Goal: Transaction & Acquisition: Purchase product/service

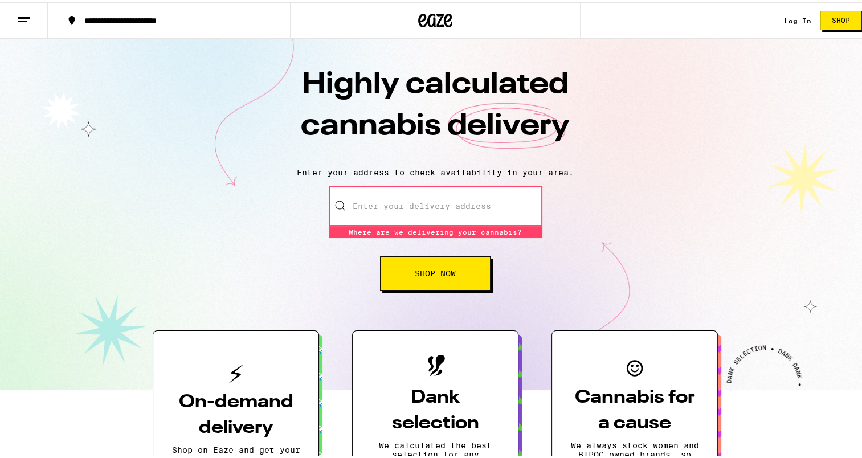
click at [460, 204] on input "Enter your delivery address" at bounding box center [436, 204] width 214 height 40
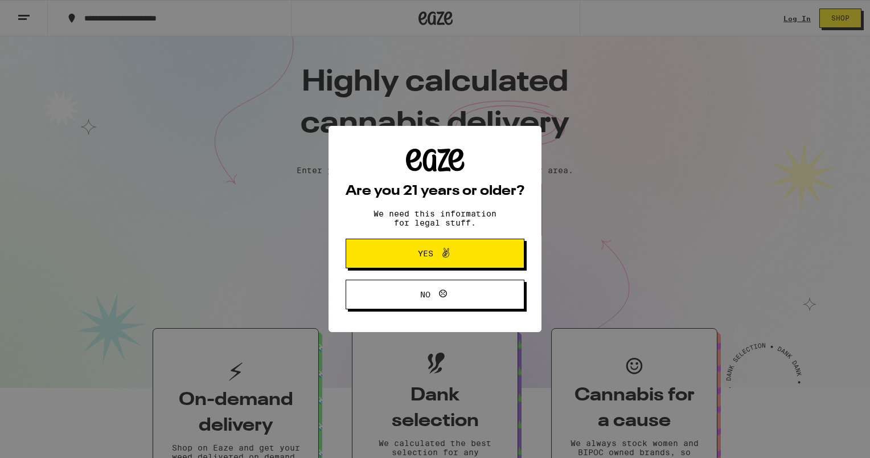
click at [706, 137] on div "Are you 21 years or older? We need this information for legal stuff. Yes No" at bounding box center [435, 229] width 870 height 458
click at [520, 249] on button "Yes" at bounding box center [435, 254] width 179 height 30
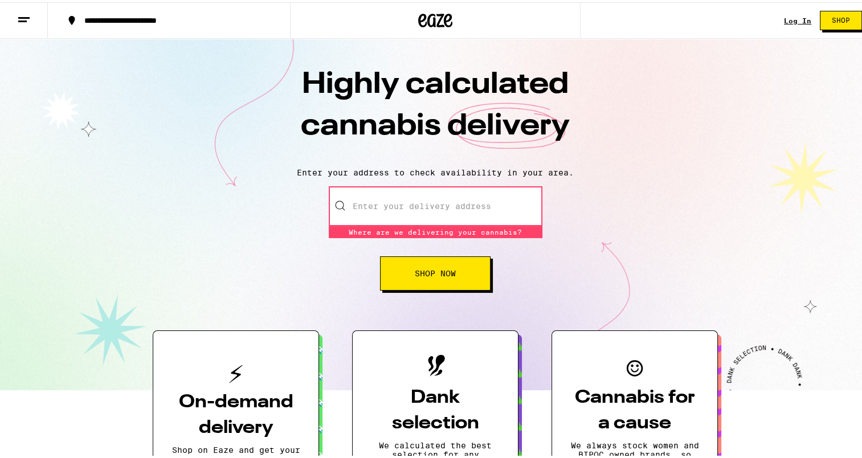
click at [792, 18] on link "Log In" at bounding box center [797, 18] width 27 height 7
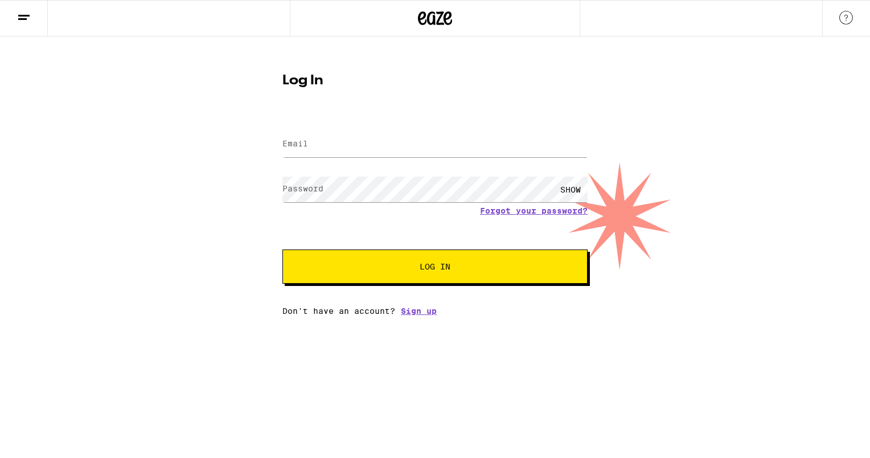
click at [493, 160] on div at bounding box center [434, 145] width 305 height 34
click at [501, 150] on input "Email" at bounding box center [434, 145] width 305 height 26
type input "[EMAIL_ADDRESS][DOMAIN_NAME]"
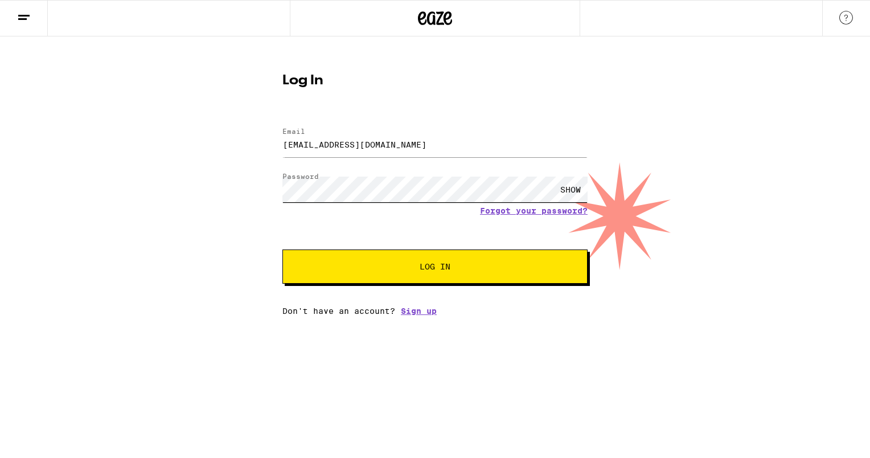
click at [282, 249] on button "Log In" at bounding box center [434, 266] width 305 height 34
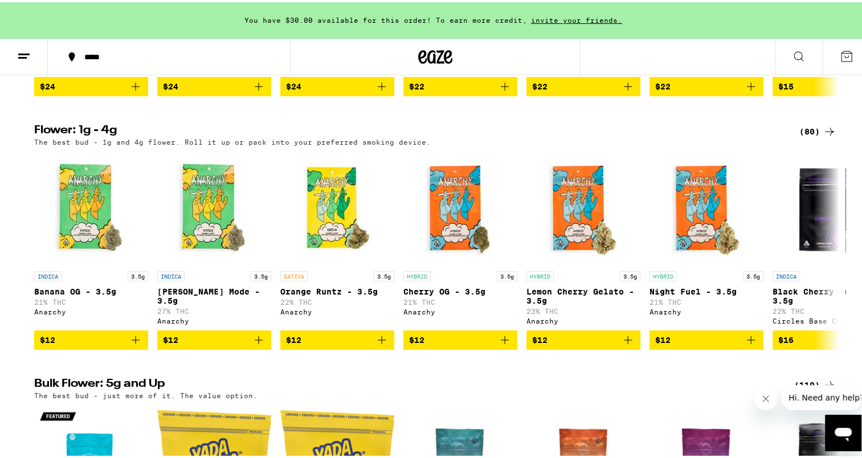
scroll to position [874, 0]
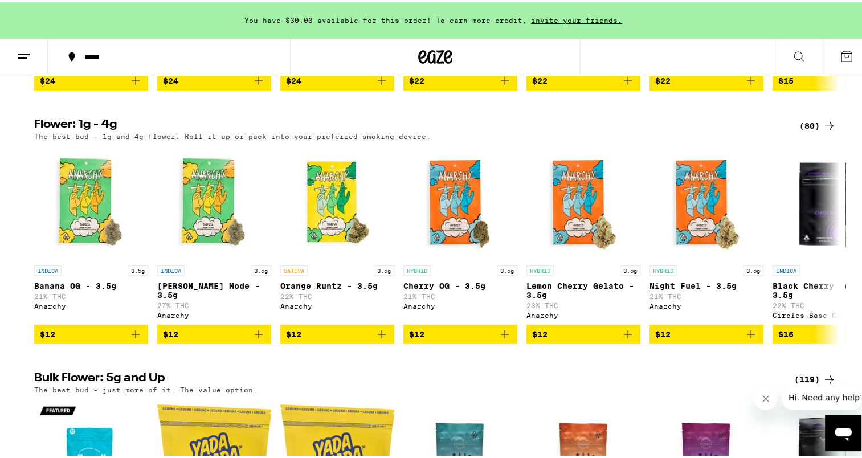
click at [19, 50] on icon at bounding box center [24, 54] width 14 height 14
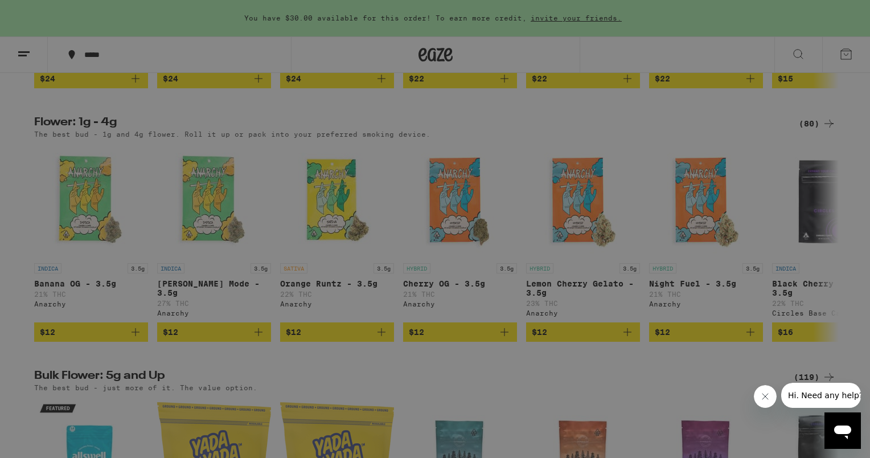
click at [96, 148] on div "Vapes" at bounding box center [80, 150] width 45 height 14
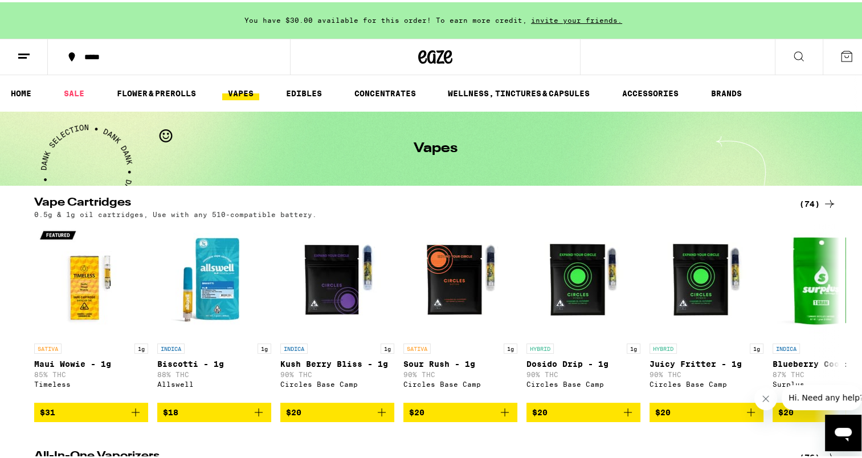
click at [776, 51] on button at bounding box center [798, 55] width 48 height 36
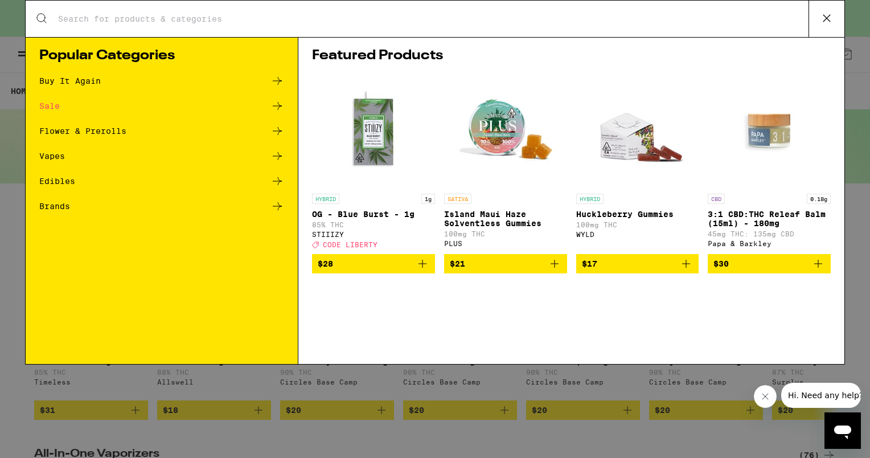
click at [524, 28] on div "Search for Products" at bounding box center [435, 19] width 819 height 36
click at [527, 25] on div "Search for Products" at bounding box center [435, 19] width 819 height 36
click at [477, 24] on div "Search for Products" at bounding box center [435, 19] width 819 height 36
click at [464, 19] on input "Search for Products" at bounding box center [433, 19] width 751 height 10
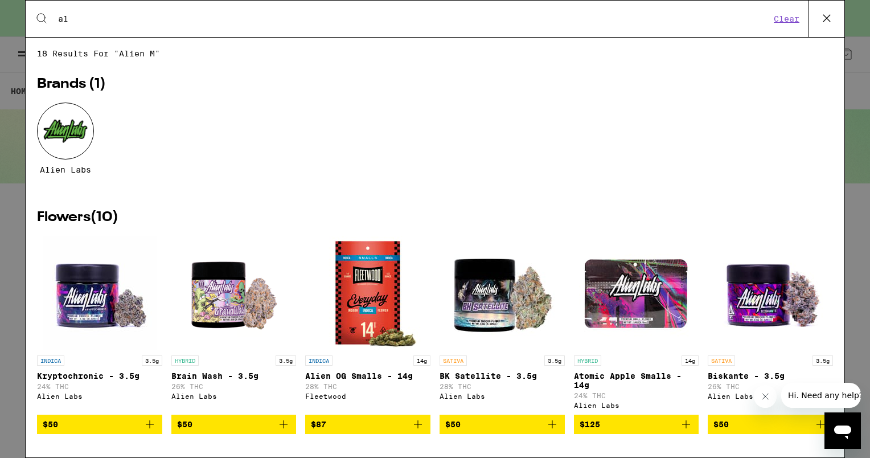
type input "a"
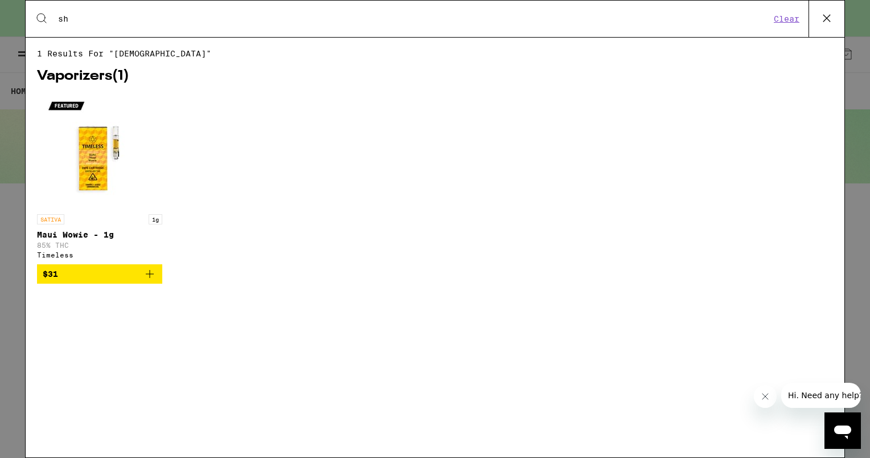
type input "s"
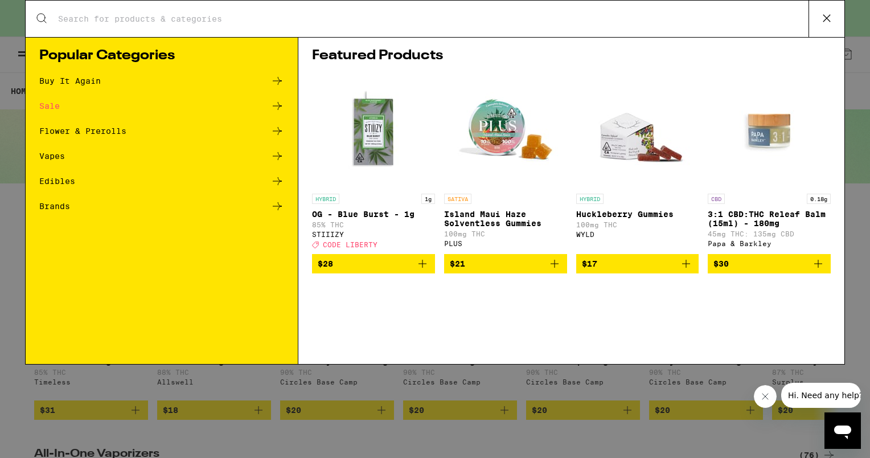
click at [831, 25] on icon at bounding box center [826, 18] width 17 height 17
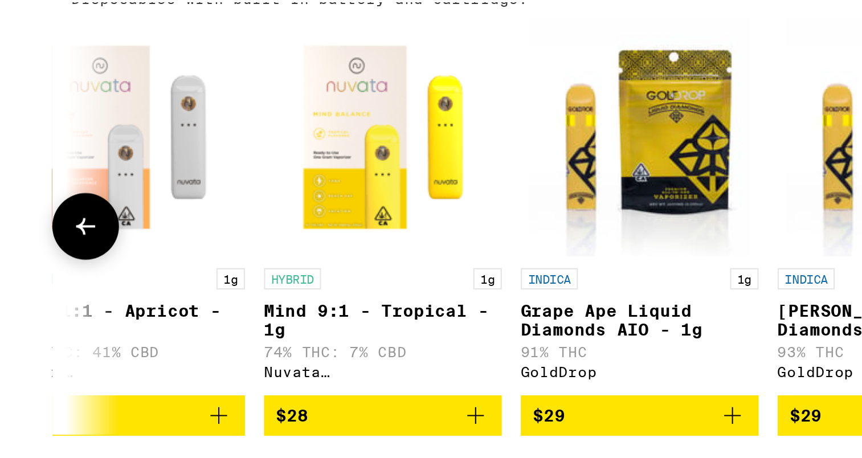
scroll to position [282, 0]
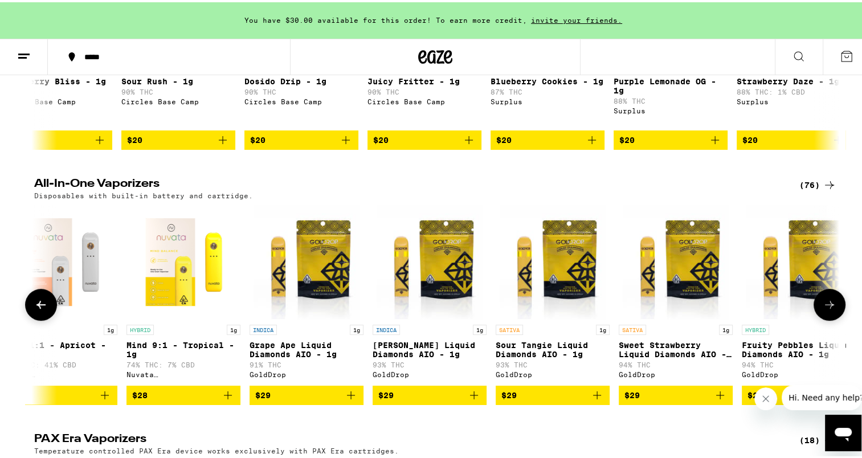
click at [822, 309] on icon at bounding box center [829, 303] width 14 height 14
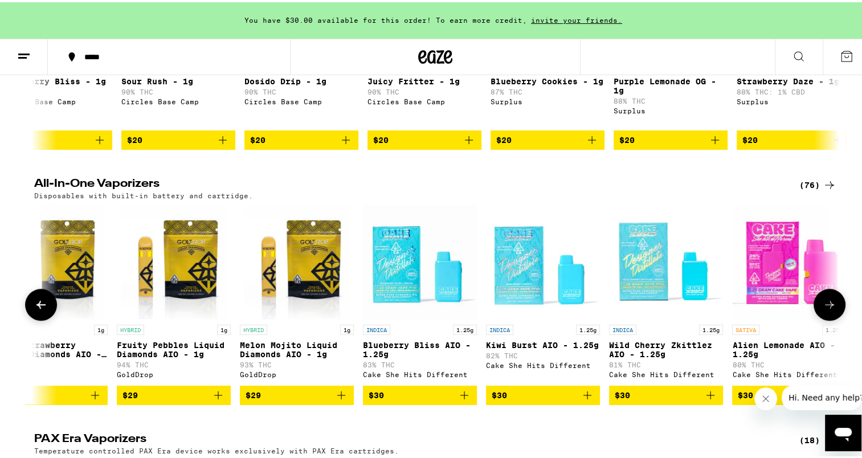
scroll to position [0, 1569]
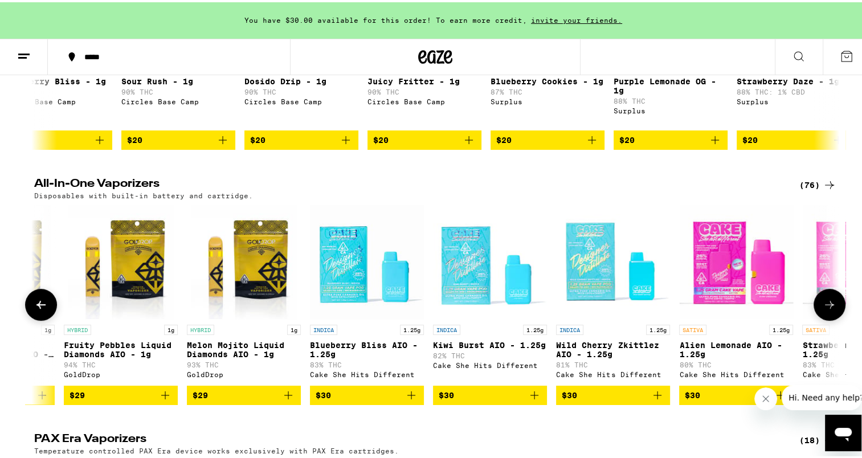
click at [822, 309] on icon at bounding box center [829, 303] width 14 height 14
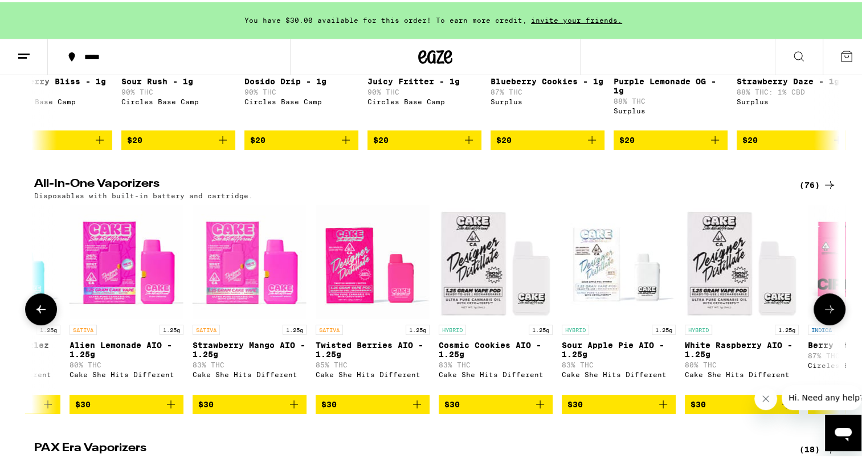
scroll to position [0, 2248]
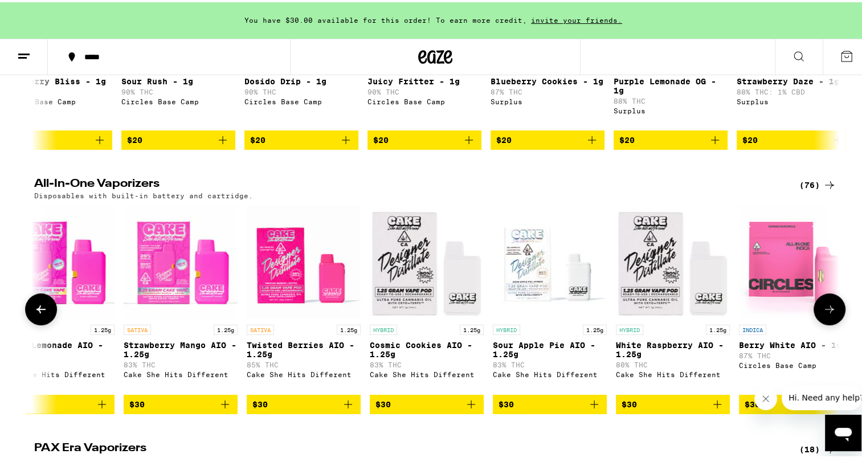
click at [822, 314] on icon at bounding box center [829, 307] width 14 height 14
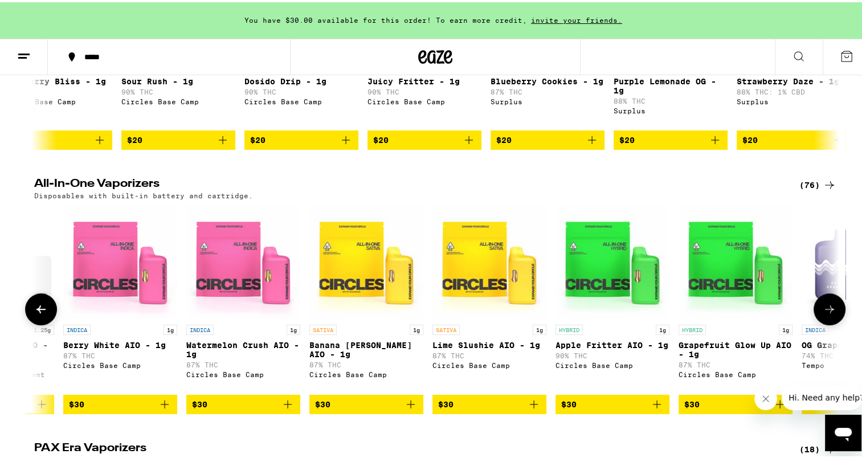
scroll to position [0, 2925]
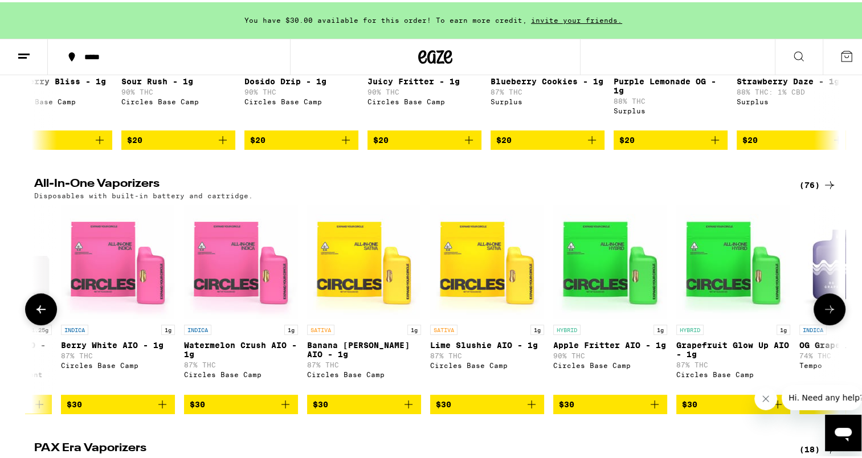
click at [822, 314] on icon at bounding box center [829, 307] width 14 height 14
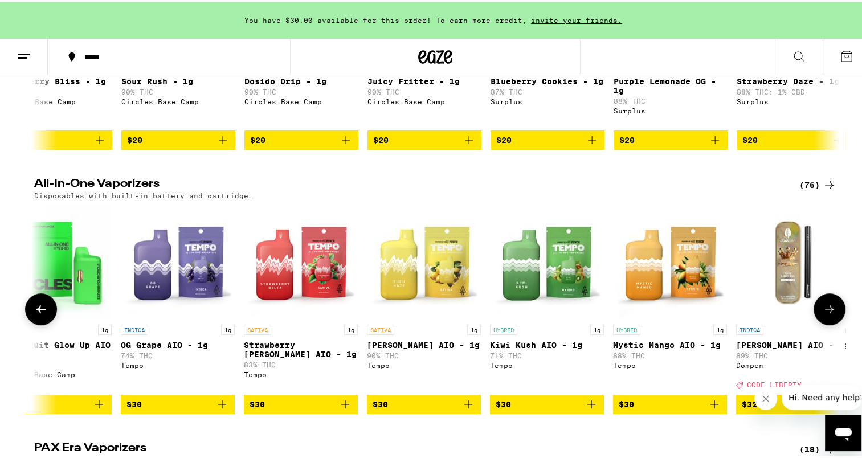
click at [822, 314] on icon at bounding box center [829, 307] width 14 height 14
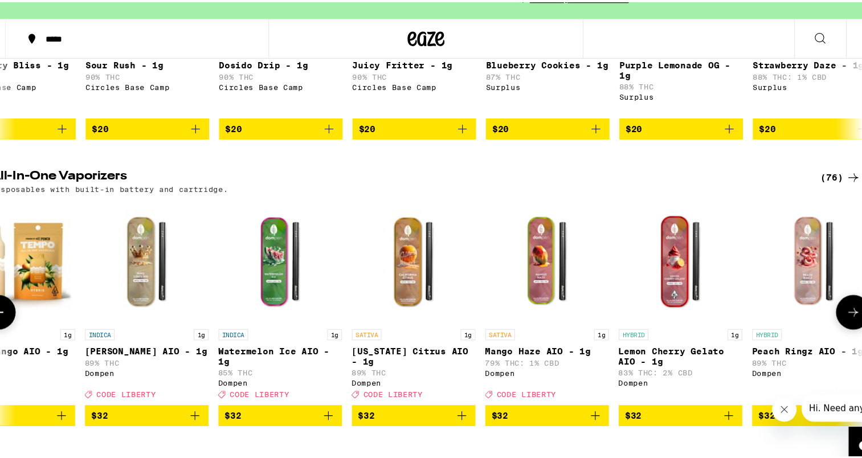
scroll to position [282, 0]
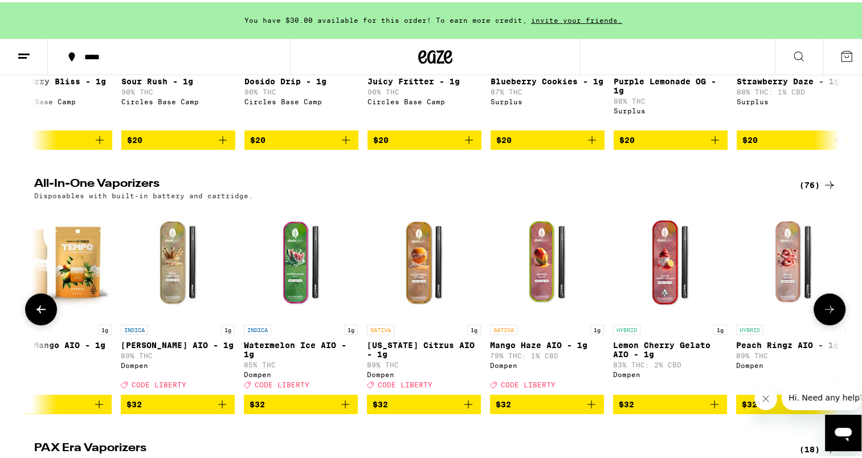
click at [822, 314] on icon at bounding box center [829, 307] width 14 height 14
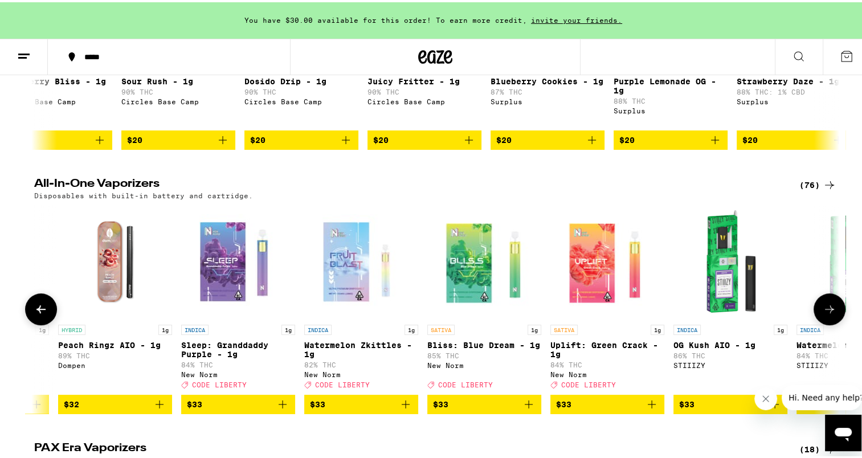
click at [822, 314] on icon at bounding box center [829, 307] width 14 height 14
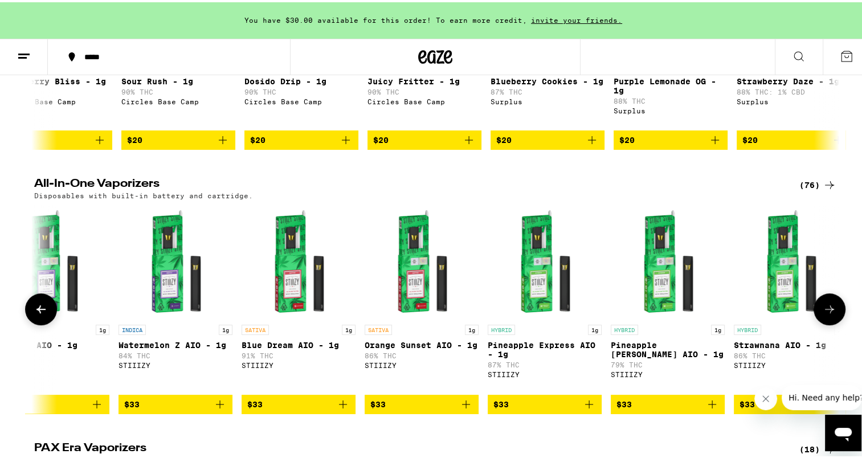
click at [822, 314] on icon at bounding box center [829, 307] width 14 height 14
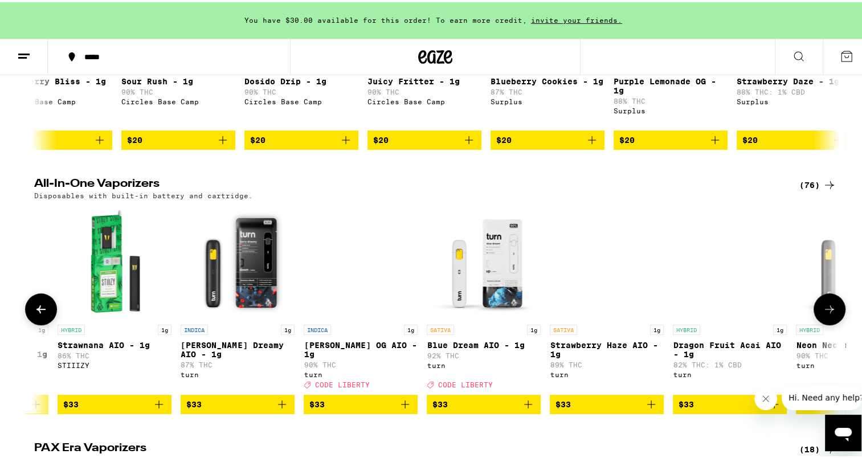
scroll to position [0, 6252]
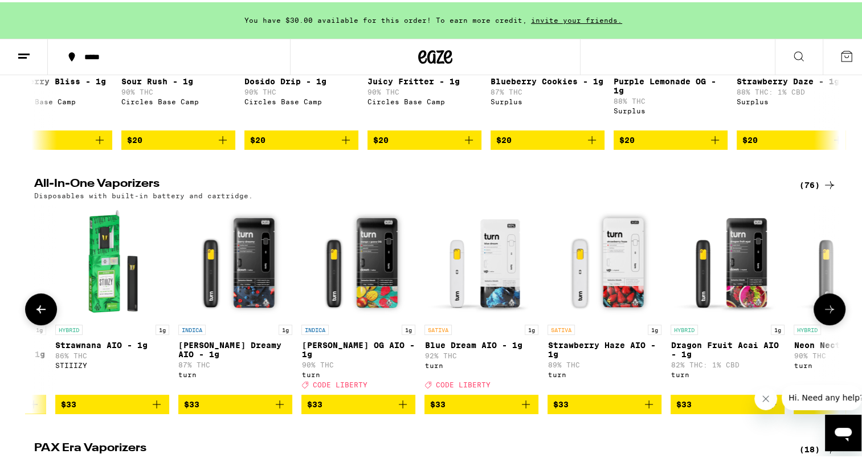
click at [821, 309] on button at bounding box center [829, 307] width 32 height 32
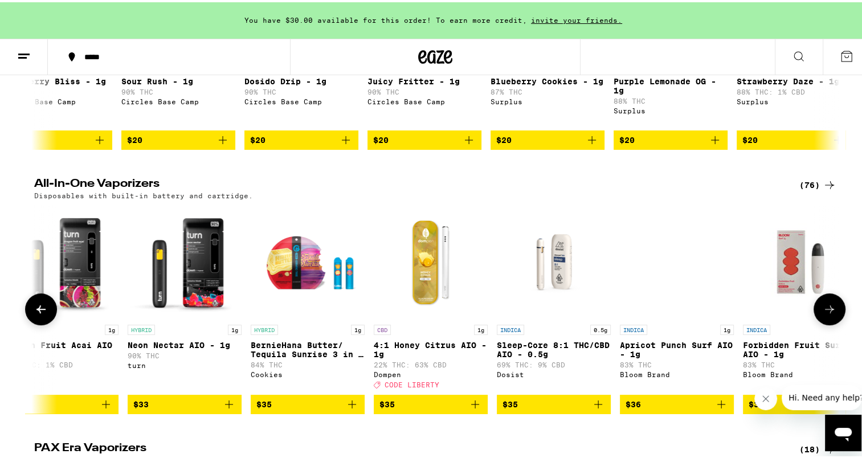
scroll to position [0, 6929]
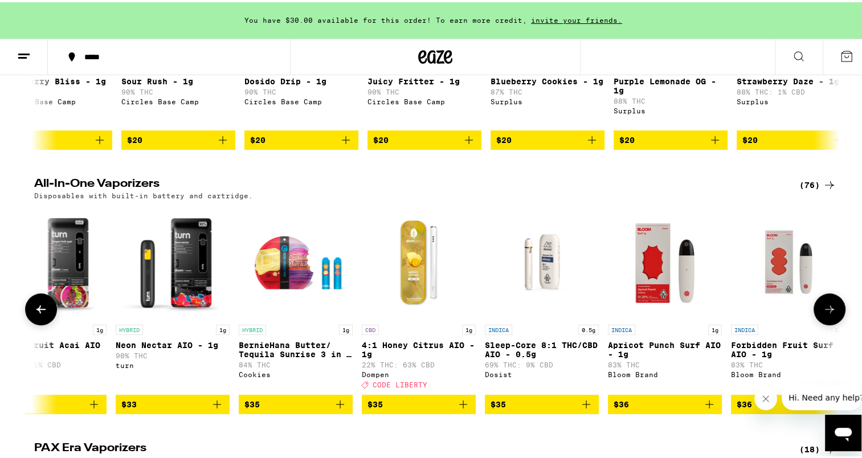
click at [824, 314] on icon at bounding box center [829, 307] width 14 height 14
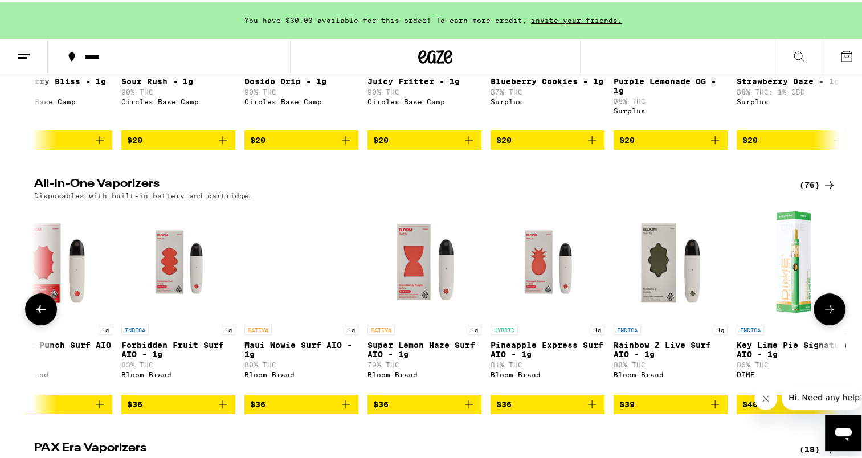
scroll to position [0, 7608]
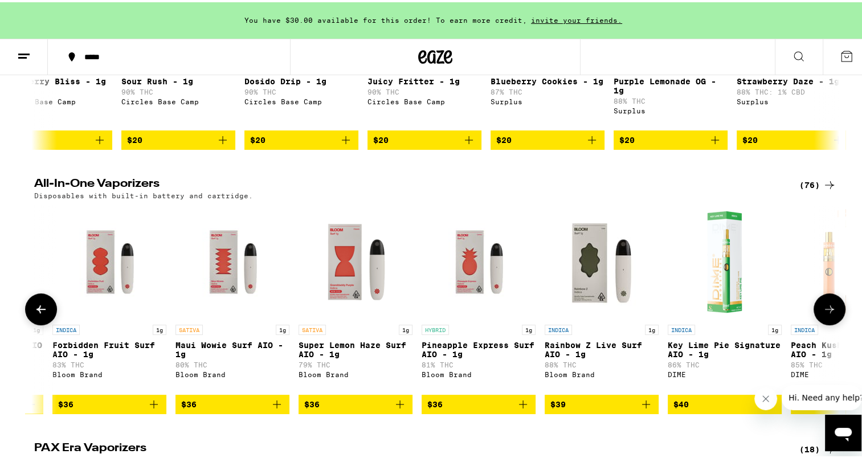
click at [824, 314] on icon at bounding box center [829, 307] width 14 height 14
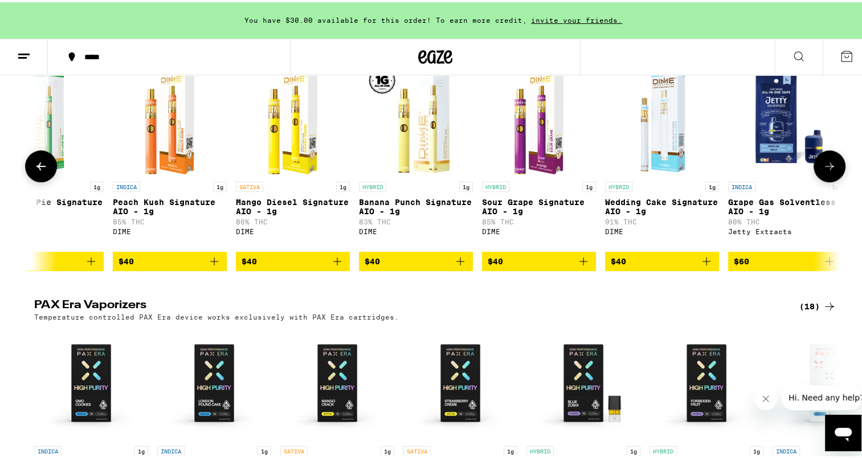
scroll to position [430, 0]
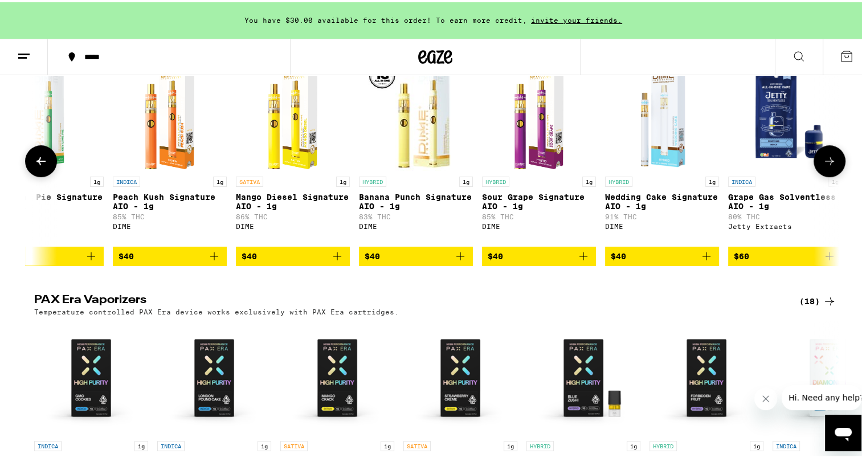
click at [36, 163] on icon at bounding box center [40, 159] width 9 height 8
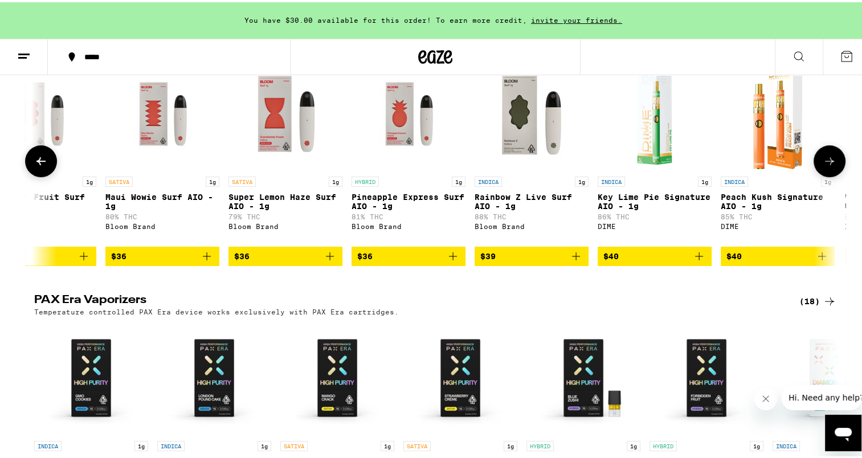
scroll to position [0, 7608]
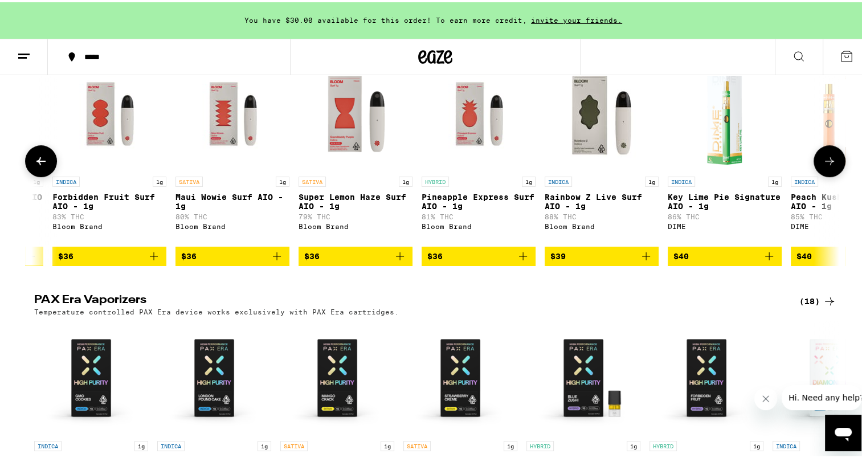
click at [36, 163] on icon at bounding box center [40, 159] width 9 height 8
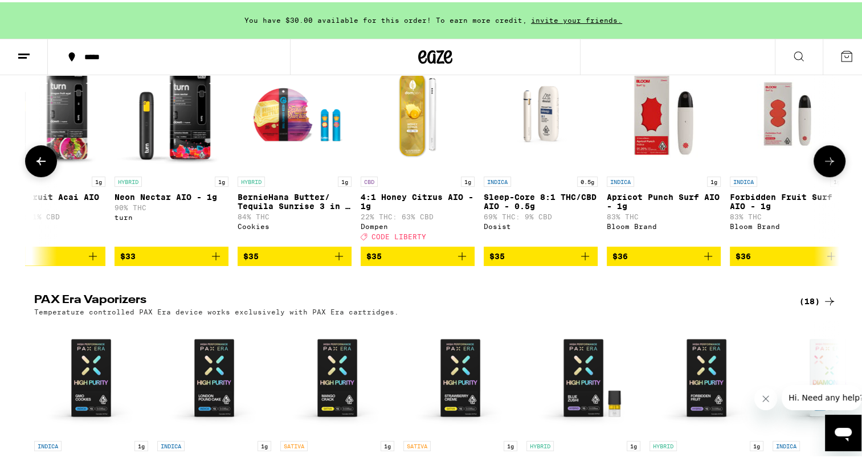
click at [36, 163] on icon at bounding box center [40, 159] width 9 height 8
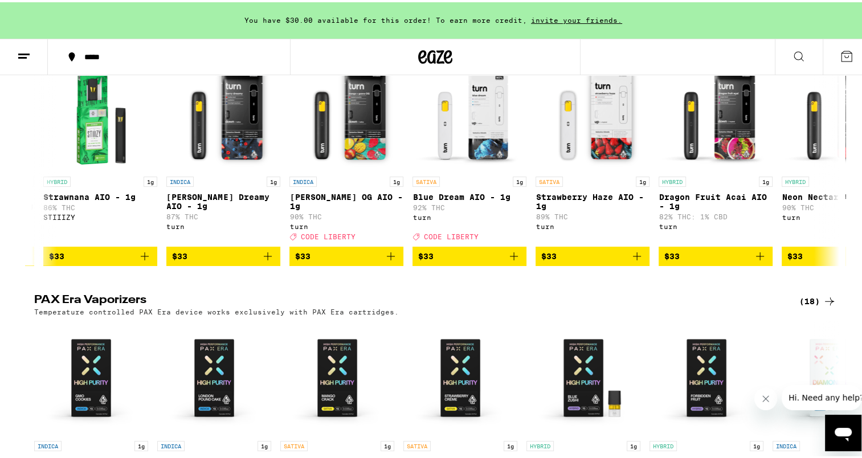
scroll to position [0, 6253]
